Goal: Information Seeking & Learning: Learn about a topic

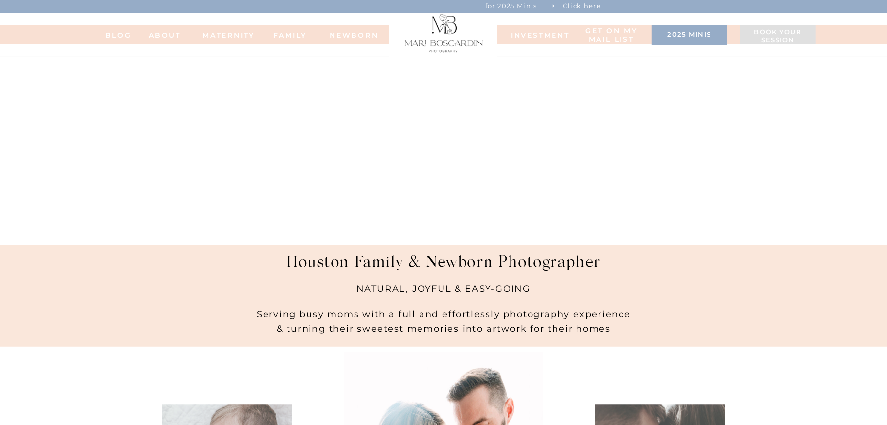
click at [520, 36] on nav "INVESTMENT" at bounding box center [535, 34] width 49 height 7
click at [697, 32] on h3 "2025 minis" at bounding box center [688, 36] width 65 height 10
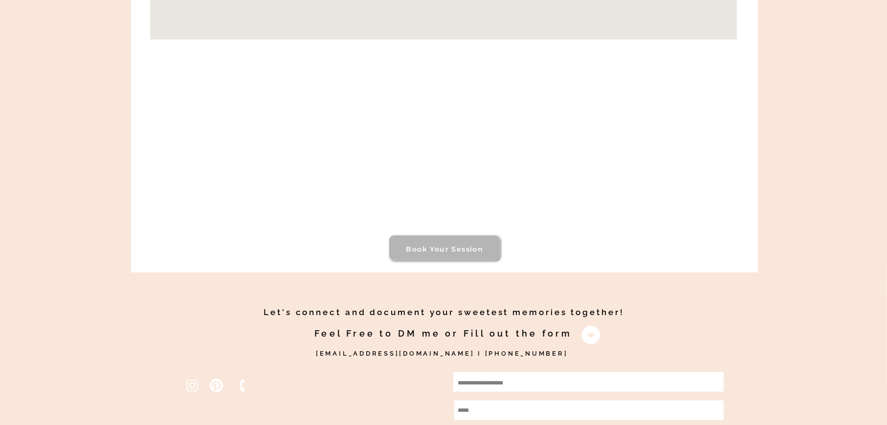
scroll to position [733, 0]
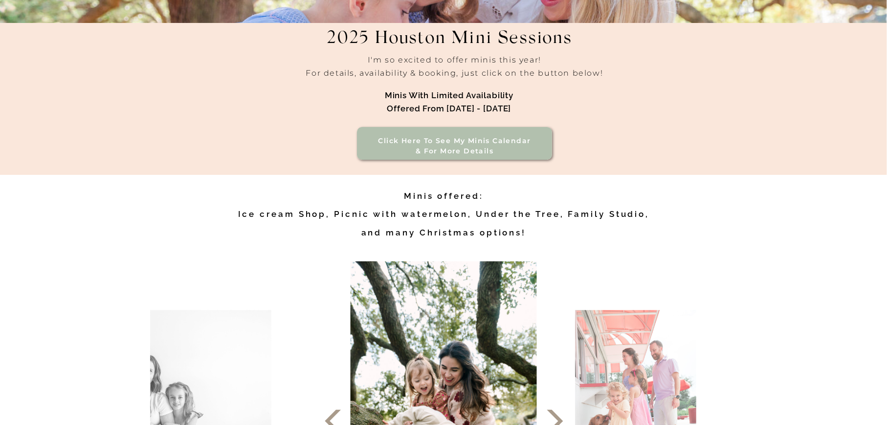
scroll to position [147, 0]
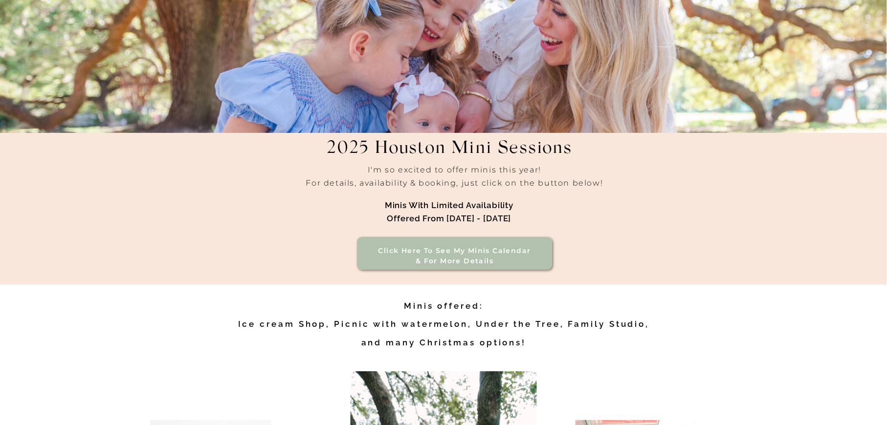
click at [434, 253] on h3 "Click here to see my minis calendar & for more details" at bounding box center [454, 256] width 167 height 21
